Goal: Task Accomplishment & Management: Use online tool/utility

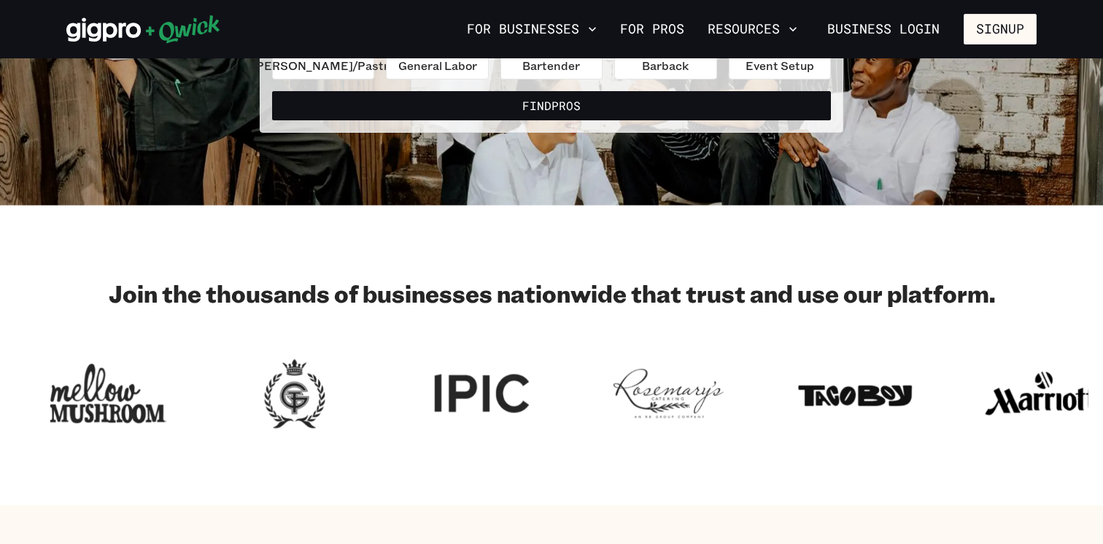
scroll to position [319, 0]
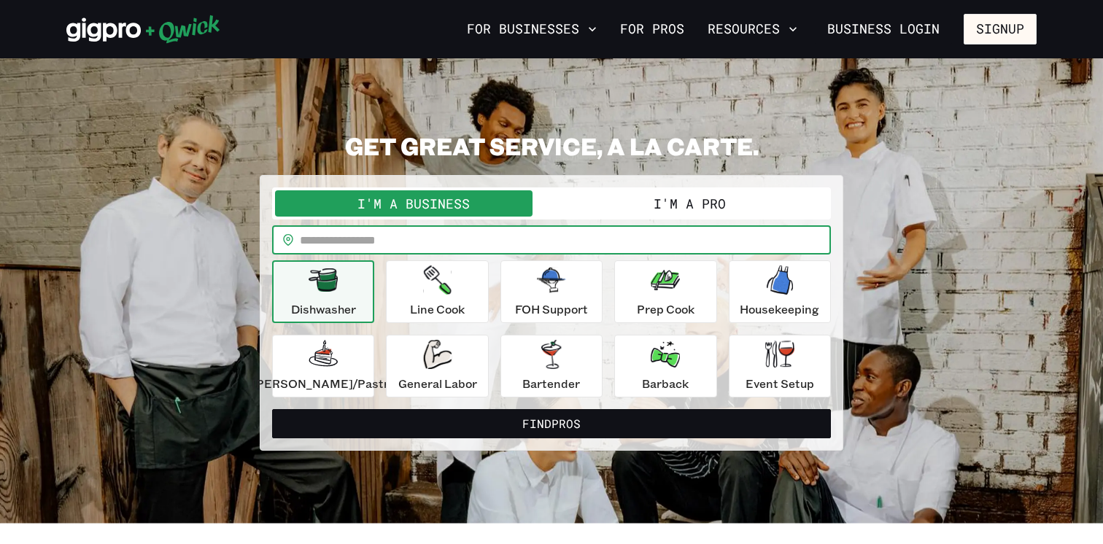
click at [484, 241] on input "text" at bounding box center [565, 239] width 531 height 29
type input "*****"
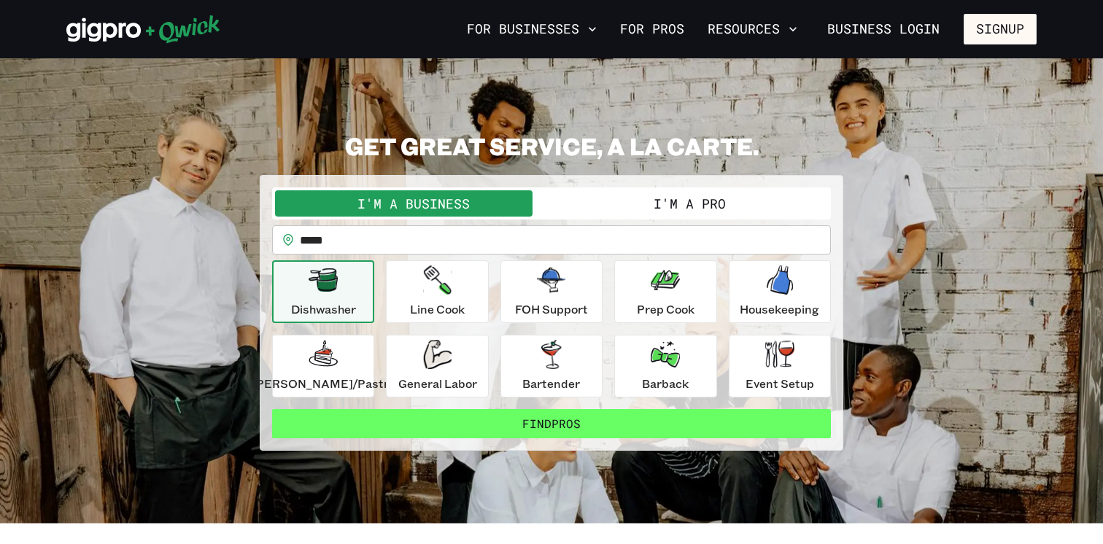
click at [508, 414] on button "Find Pros" at bounding box center [551, 423] width 559 height 29
